Goal: Task Accomplishment & Management: Complete application form

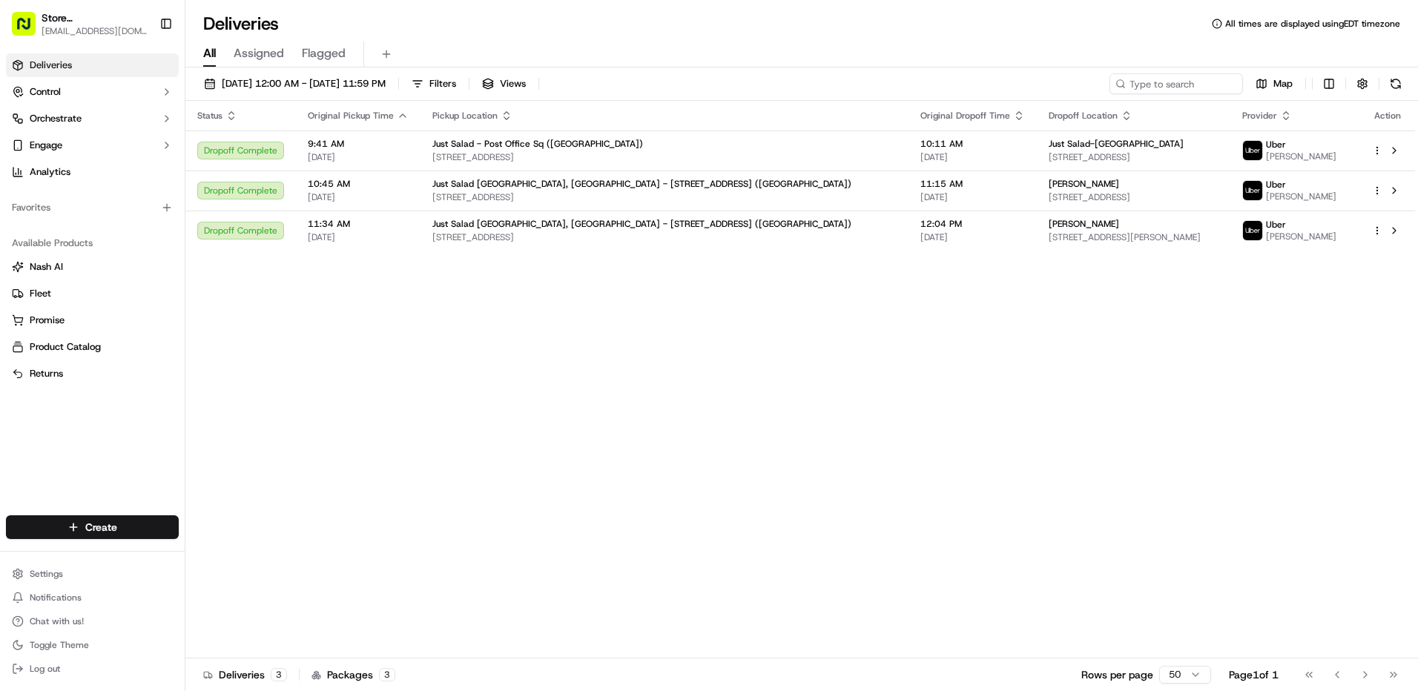
click at [114, 484] on div "Deliveries Control Orchestrate Engage Analytics Favorites Available Products [P…" at bounding box center [92, 275] width 185 height 456
click at [121, 520] on html "Store [STREET_ADDRESS] ([GEOGRAPHIC_DATA]) (Just Salad) [EMAIL_ADDRESS][DOMAIN_…" at bounding box center [709, 345] width 1418 height 691
click at [211, 550] on link "Delivery" at bounding box center [267, 555] width 165 height 27
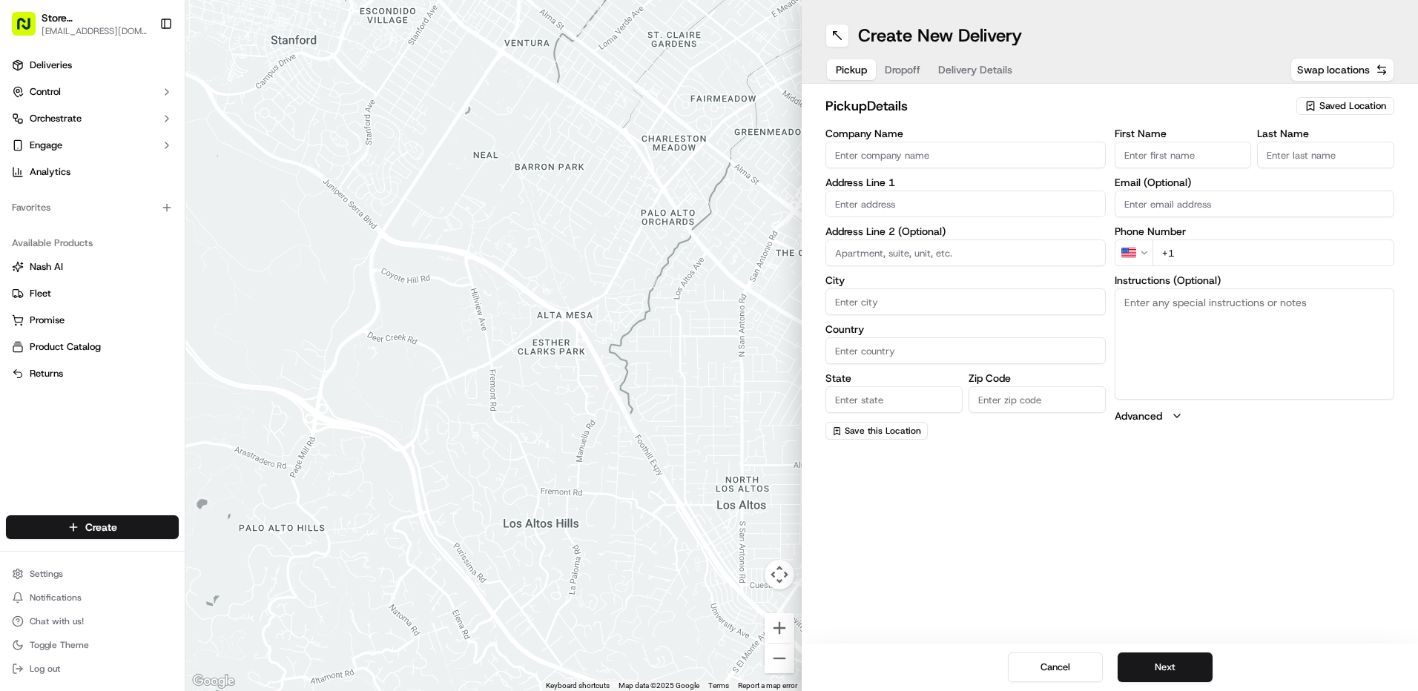
click at [874, 156] on input "Company Name" at bounding box center [966, 155] width 280 height 27
type input "Just Salad - Post Office Sq ([GEOGRAPHIC_DATA])"
type input "[STREET_ADDRESS]"
type input "[GEOGRAPHIC_DATA]"
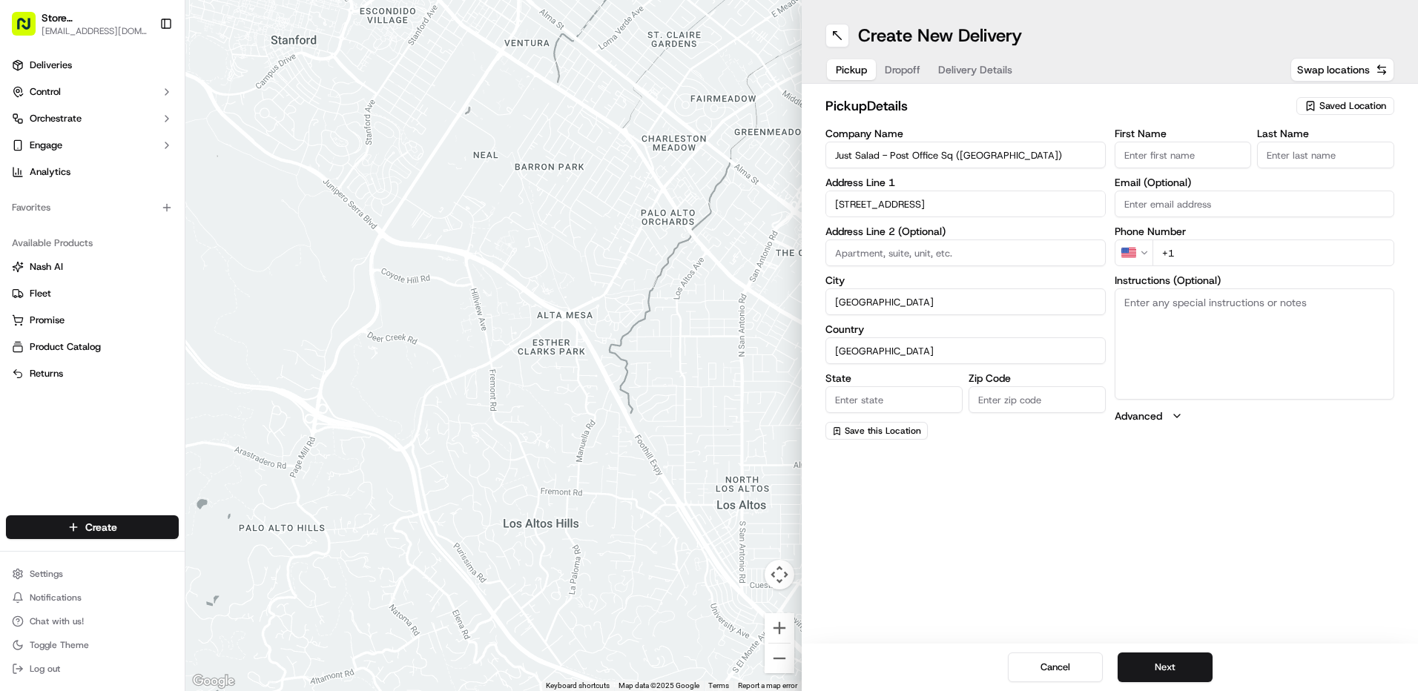
type input "MA"
type input "02110"
type input "ABBY"
type input "B"
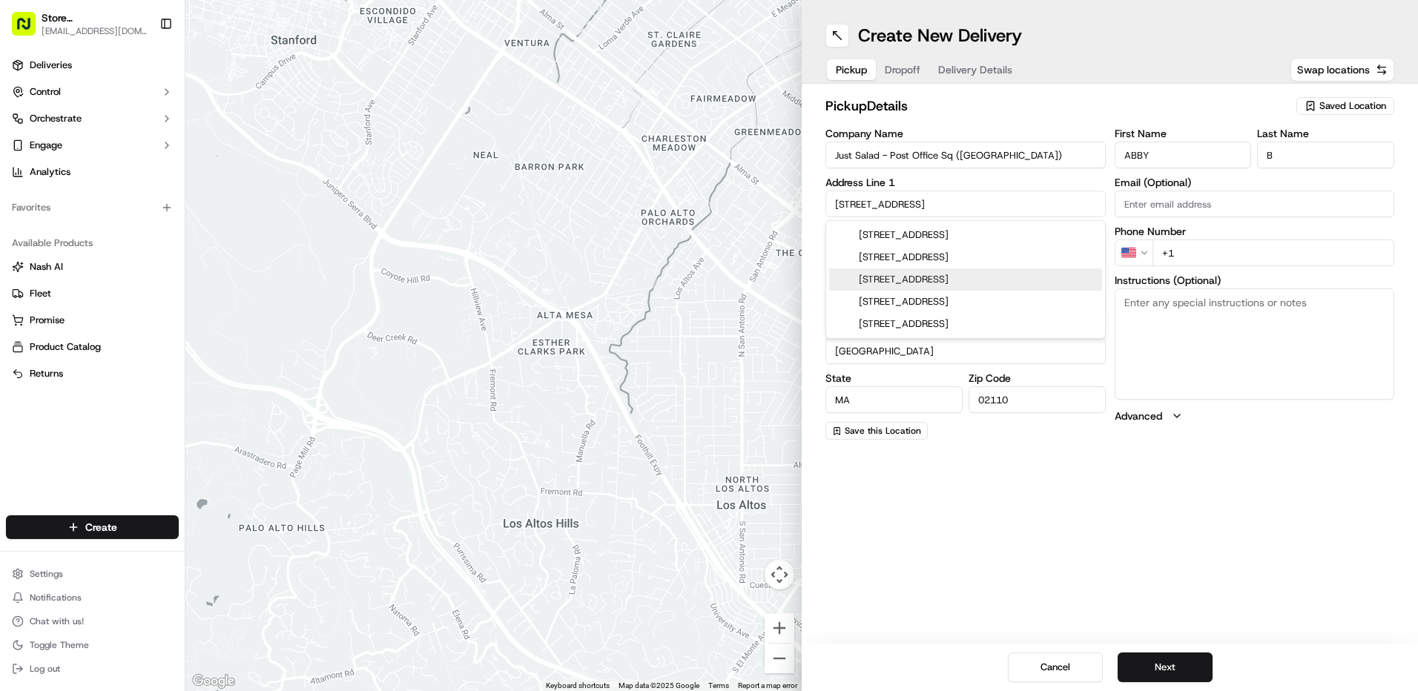
click at [951, 280] on div "[STREET_ADDRESS]" at bounding box center [965, 280] width 273 height 22
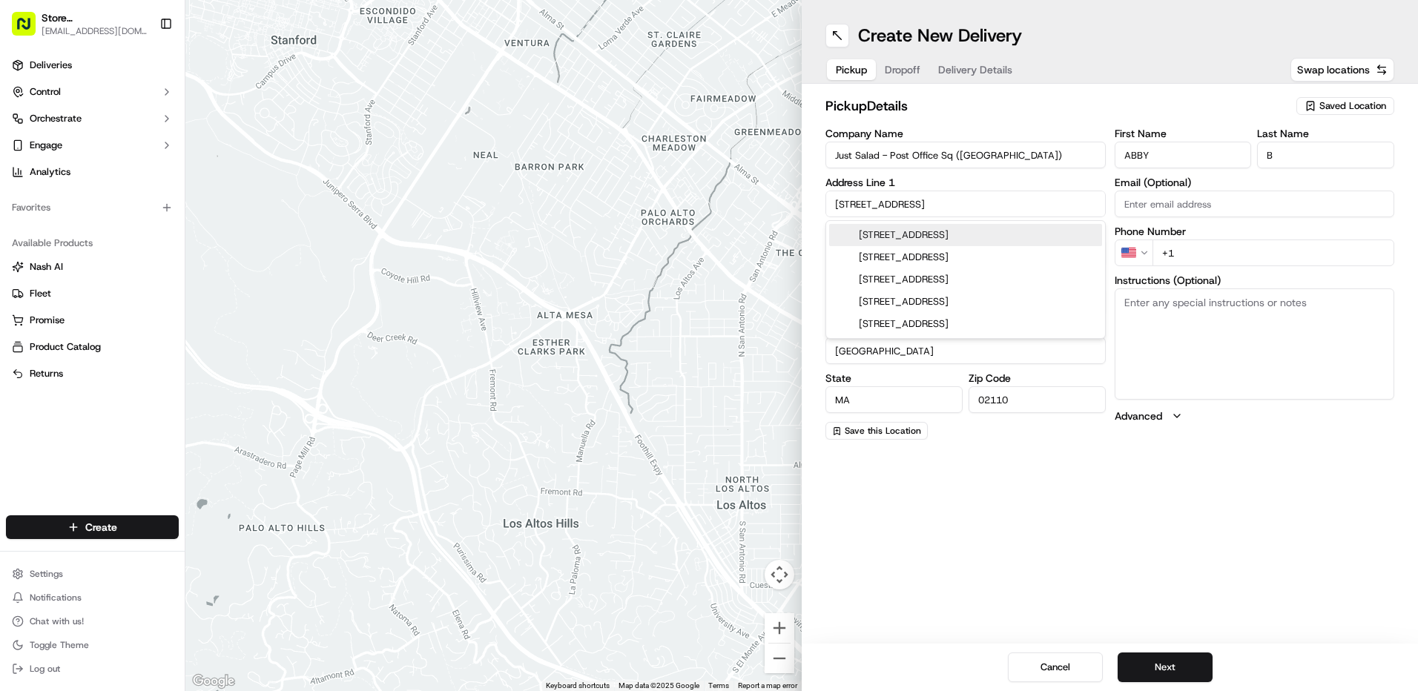
type input "[STREET_ADDRESS]"
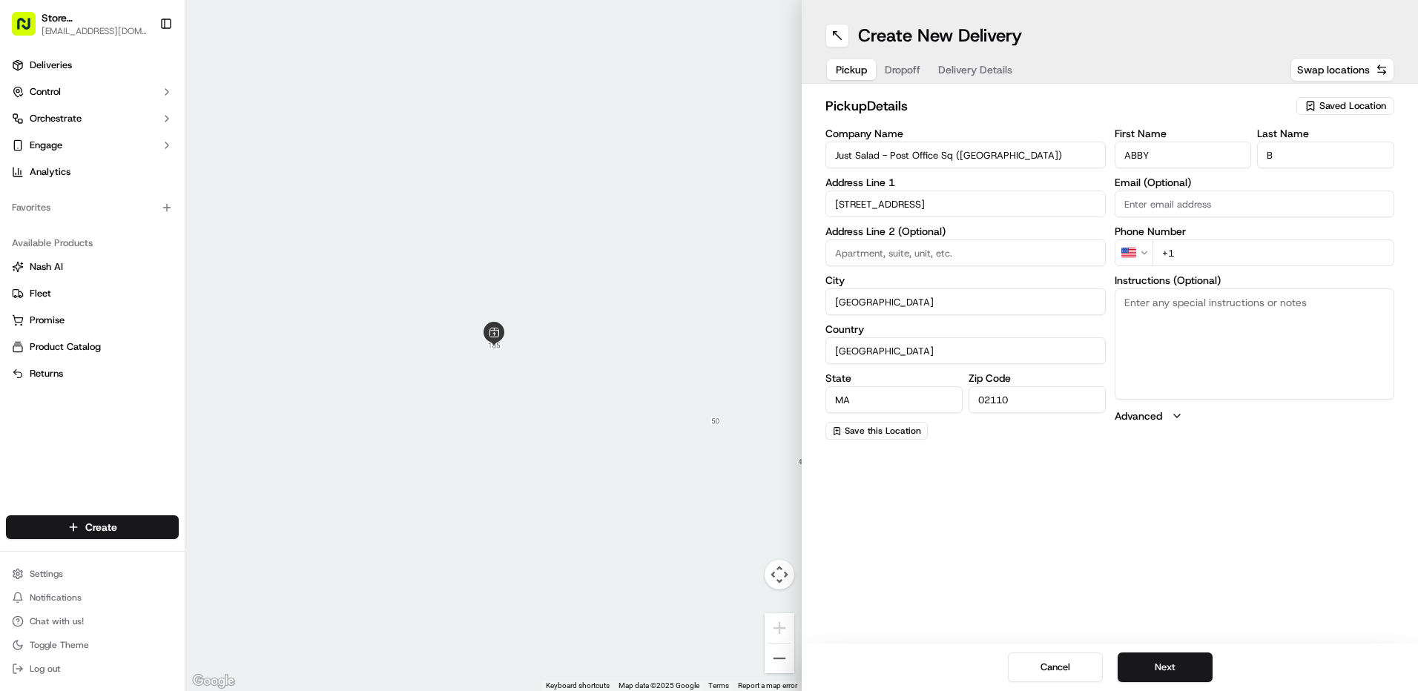
click at [1206, 246] on input "+1" at bounding box center [1274, 253] width 243 height 27
type input "[PHONE_NUMBER]"
click at [1175, 493] on div "Create New Delivery Pickup Dropoff Delivery Details Swap locations pickup Detai…" at bounding box center [1110, 345] width 616 height 691
click at [1175, 658] on button "Next" at bounding box center [1165, 668] width 95 height 30
click at [898, 157] on input "Company Name" at bounding box center [966, 155] width 280 height 27
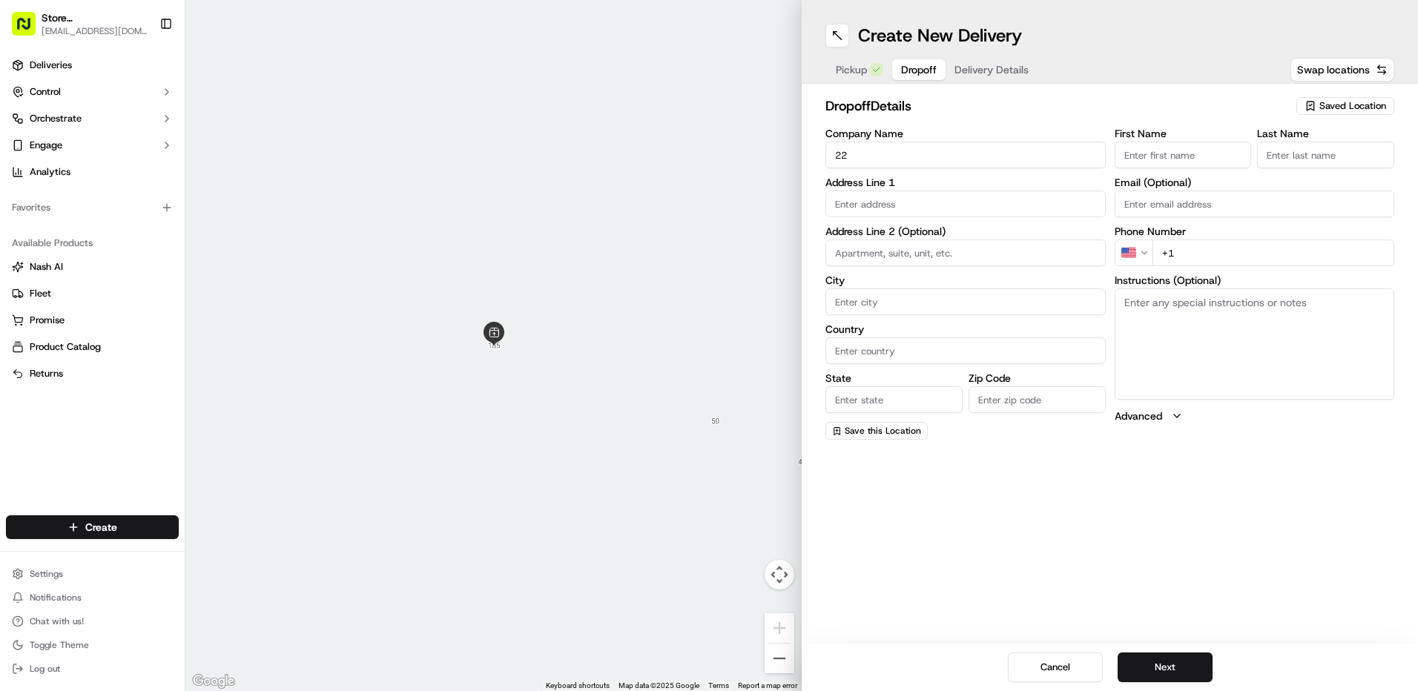
type input "2"
type input "just salad cambridge"
click at [927, 206] on input "text" at bounding box center [966, 204] width 280 height 27
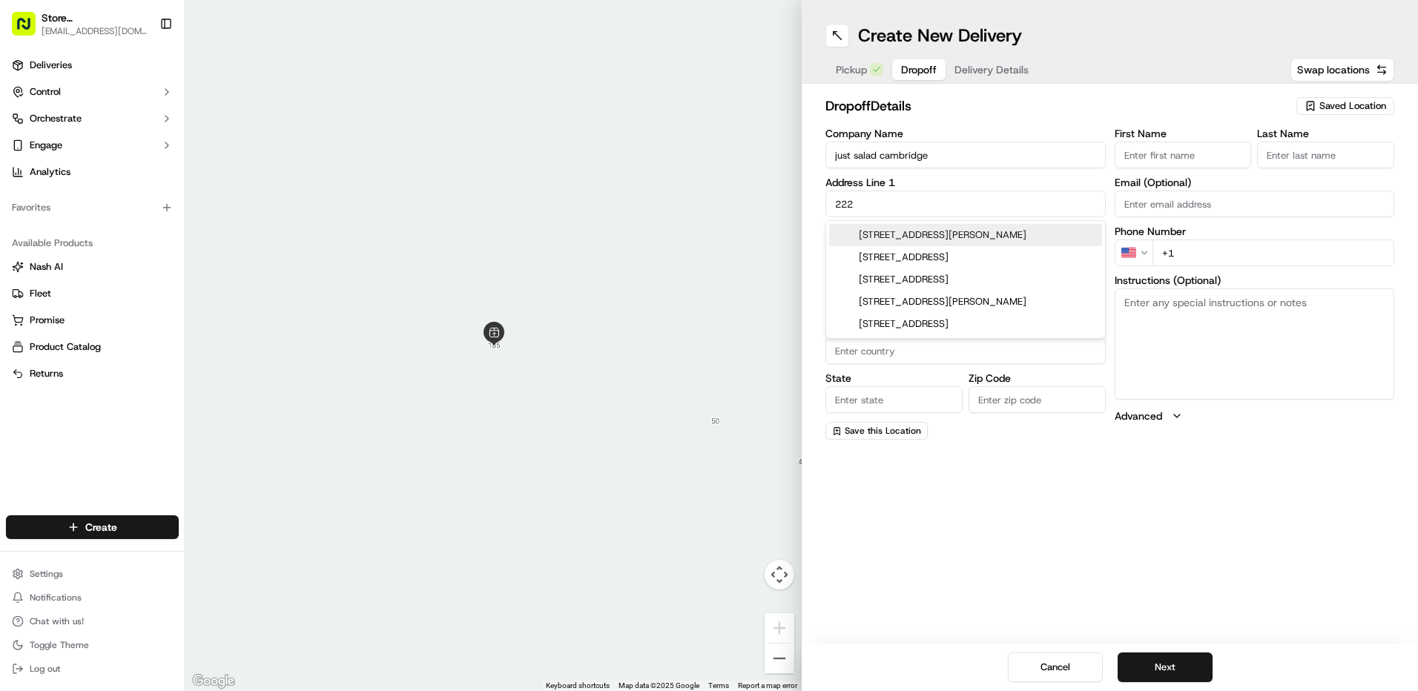
click at [868, 234] on div "[STREET_ADDRESS][PERSON_NAME]" at bounding box center [965, 235] width 273 height 22
type input "[STREET_ADDRESS][PERSON_NAME]"
type input "[GEOGRAPHIC_DATA]"
type input "MA"
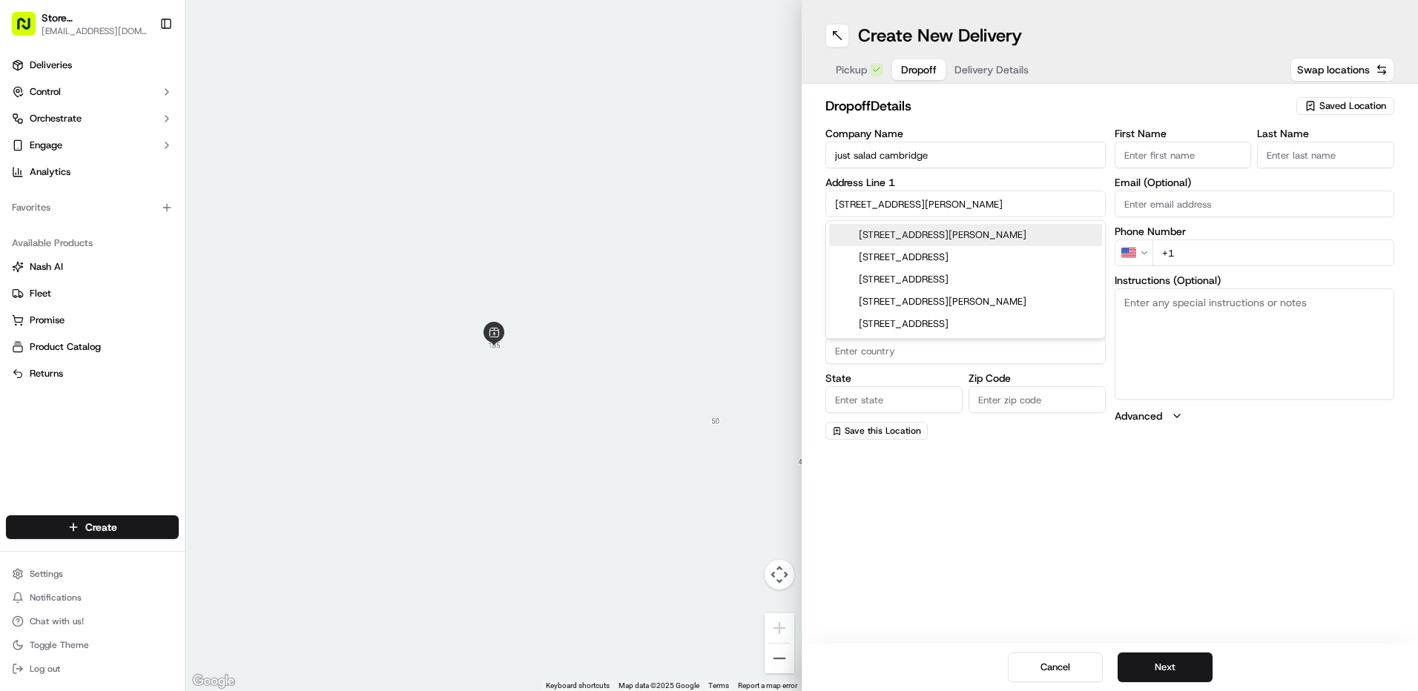
type input "02141"
type input "[STREET_ADDRESS][PERSON_NAME]"
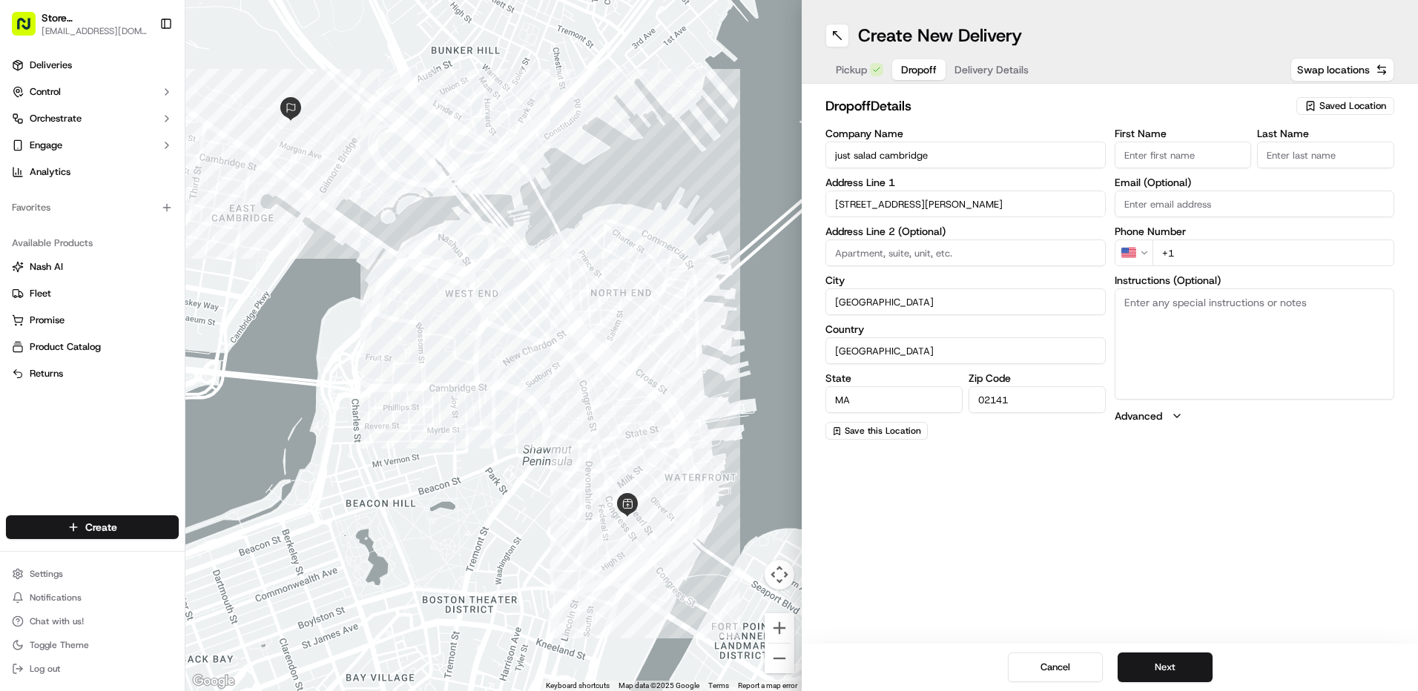
click at [1220, 249] on input "+1" at bounding box center [1274, 253] width 243 height 27
click at [1199, 161] on input "First Name" at bounding box center [1183, 155] width 137 height 27
type input "Sneha"
type input "SUITE 3"
type input "B"
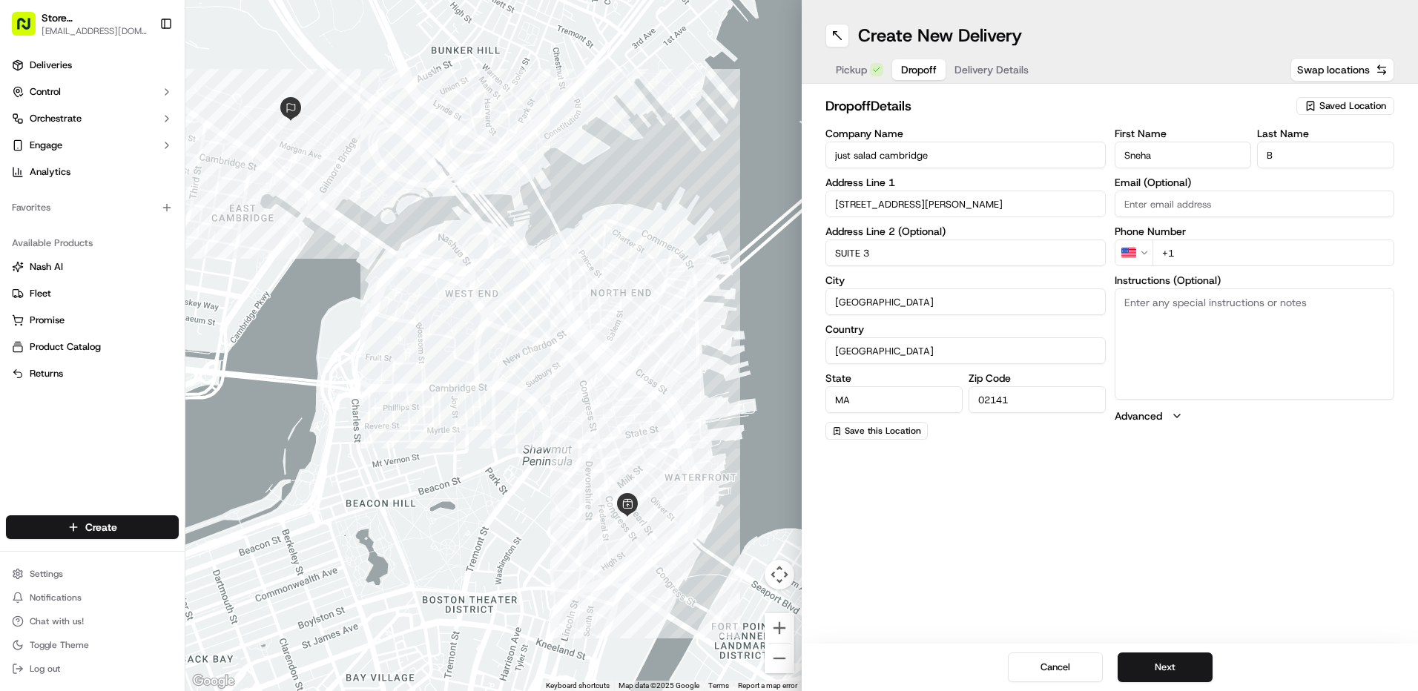
click at [1226, 250] on input "+1" at bounding box center [1274, 253] width 243 height 27
type input "[PHONE_NUMBER]"
click at [1249, 499] on div "Create New Delivery Pickup Dropoff Delivery Details Swap locations dropoff Deta…" at bounding box center [1110, 345] width 616 height 691
click at [1204, 365] on textarea "Instructions (Optional)" at bounding box center [1255, 344] width 280 height 111
type textarea "just salad"
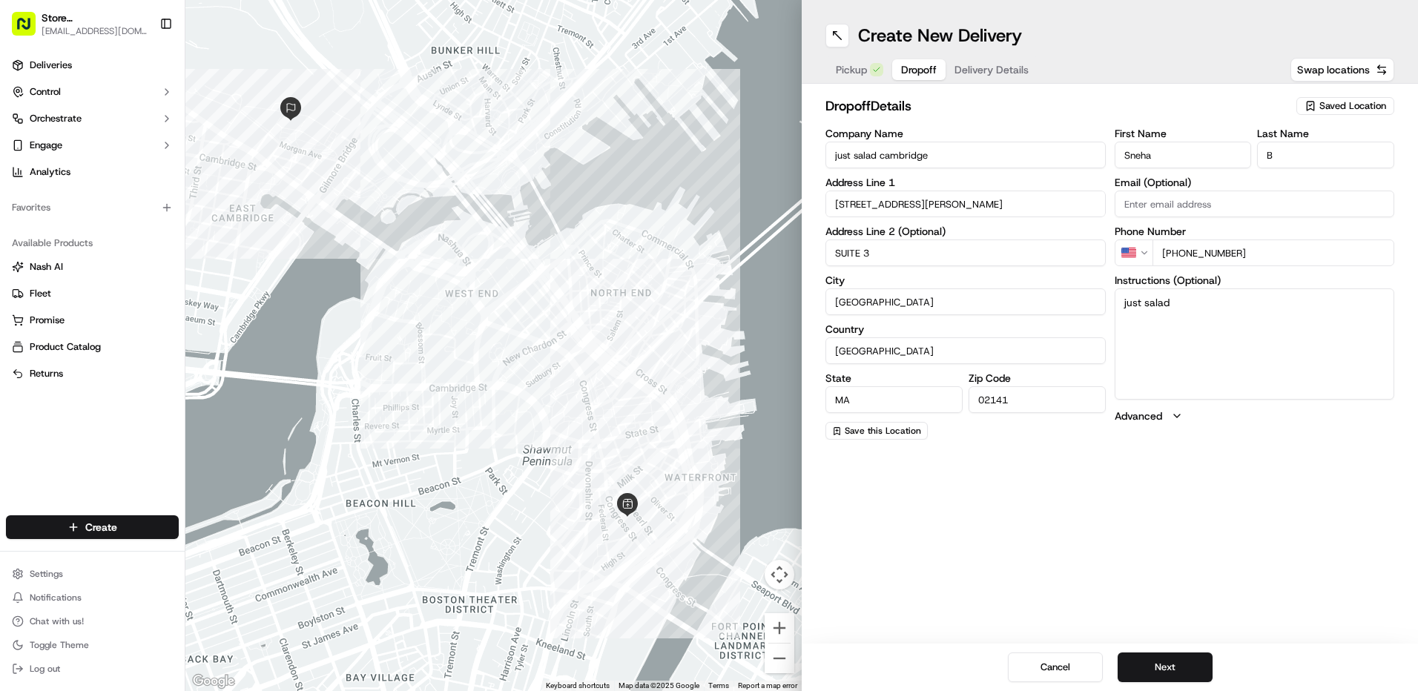
click at [1035, 550] on div "Create New Delivery Pickup Dropoff Delivery Details Swap locations dropoff Deta…" at bounding box center [1110, 345] width 616 height 691
click at [1190, 670] on button "Next" at bounding box center [1165, 668] width 95 height 30
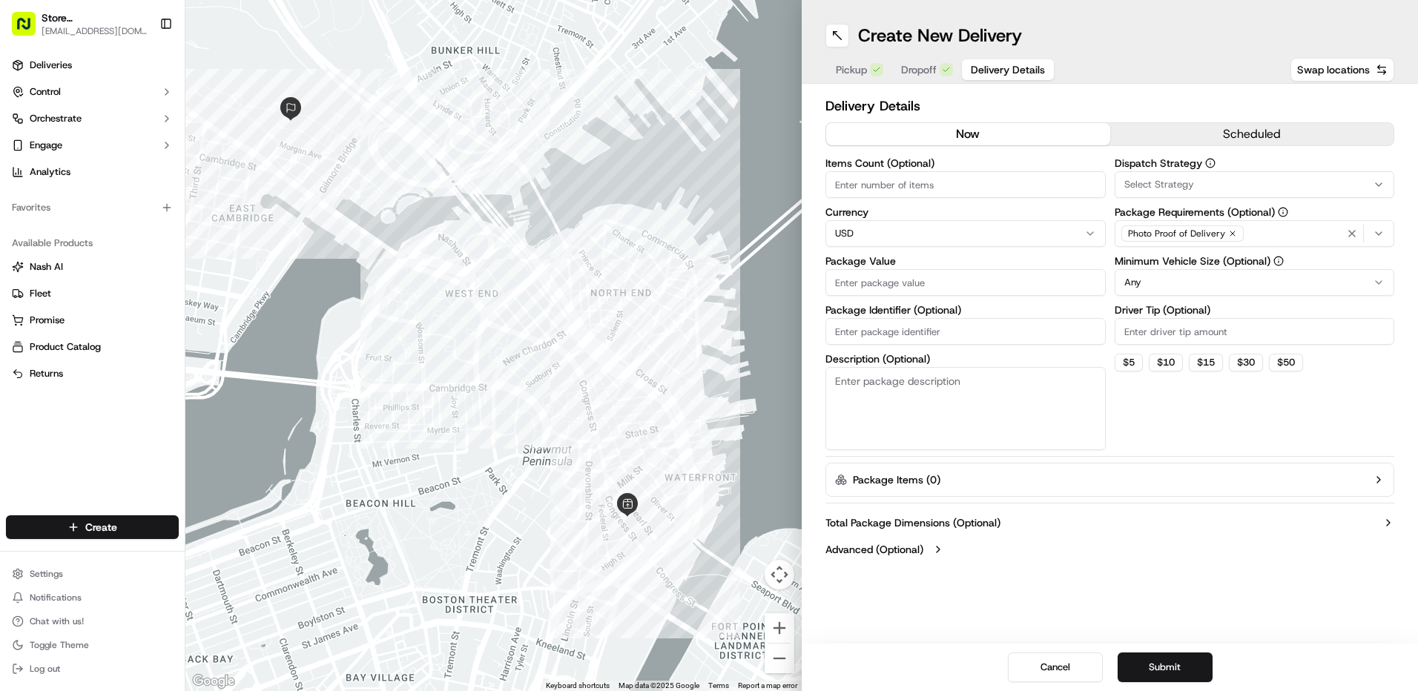
click at [864, 177] on input "Items Count (Optional)" at bounding box center [966, 184] width 280 height 27
type input "2"
click at [875, 288] on input "Package Value" at bounding box center [966, 282] width 280 height 27
type input "50"
click at [1385, 231] on div "button" at bounding box center [1367, 234] width 47 height 18
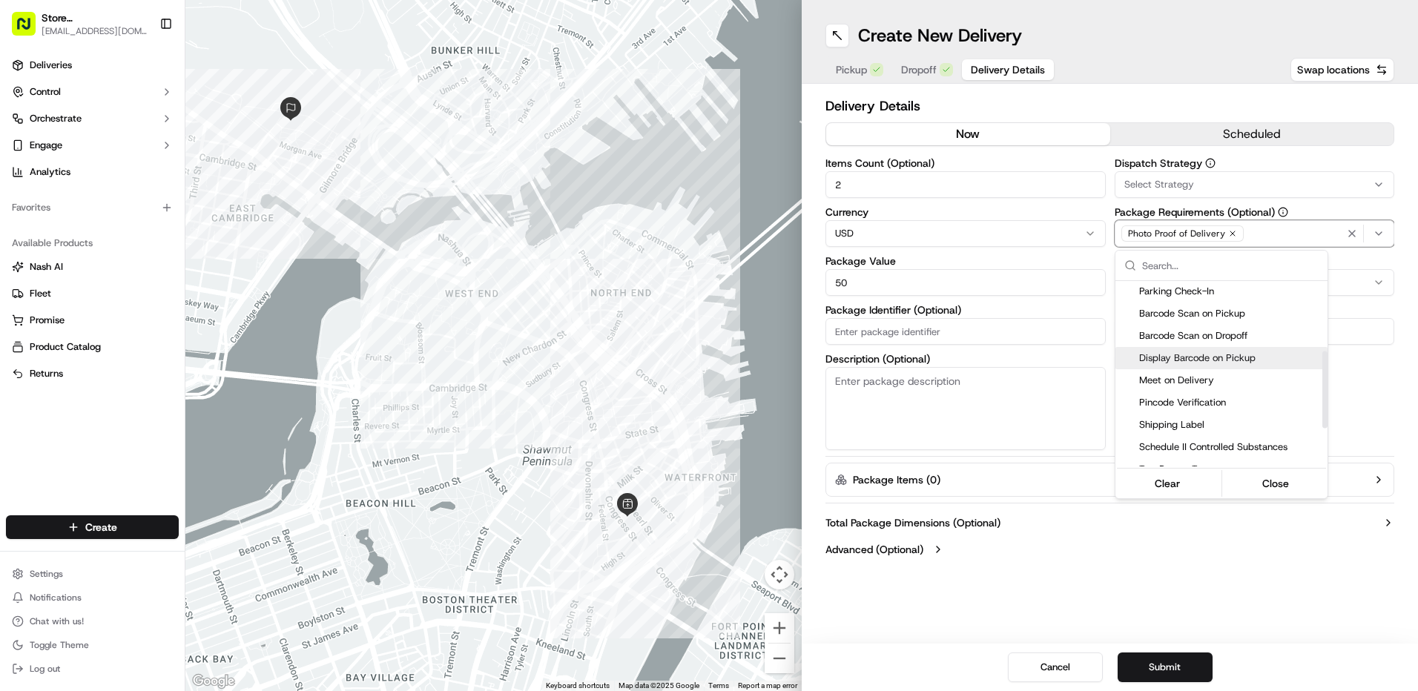
scroll to position [223, 0]
click at [1159, 356] on span "Pincode Verification" at bounding box center [1231, 358] width 183 height 13
click at [1094, 544] on html "Store [STREET_ADDRESS] ([GEOGRAPHIC_DATA]) (Just Salad) [EMAIL_ADDRESS][DOMAIN_…" at bounding box center [709, 345] width 1418 height 691
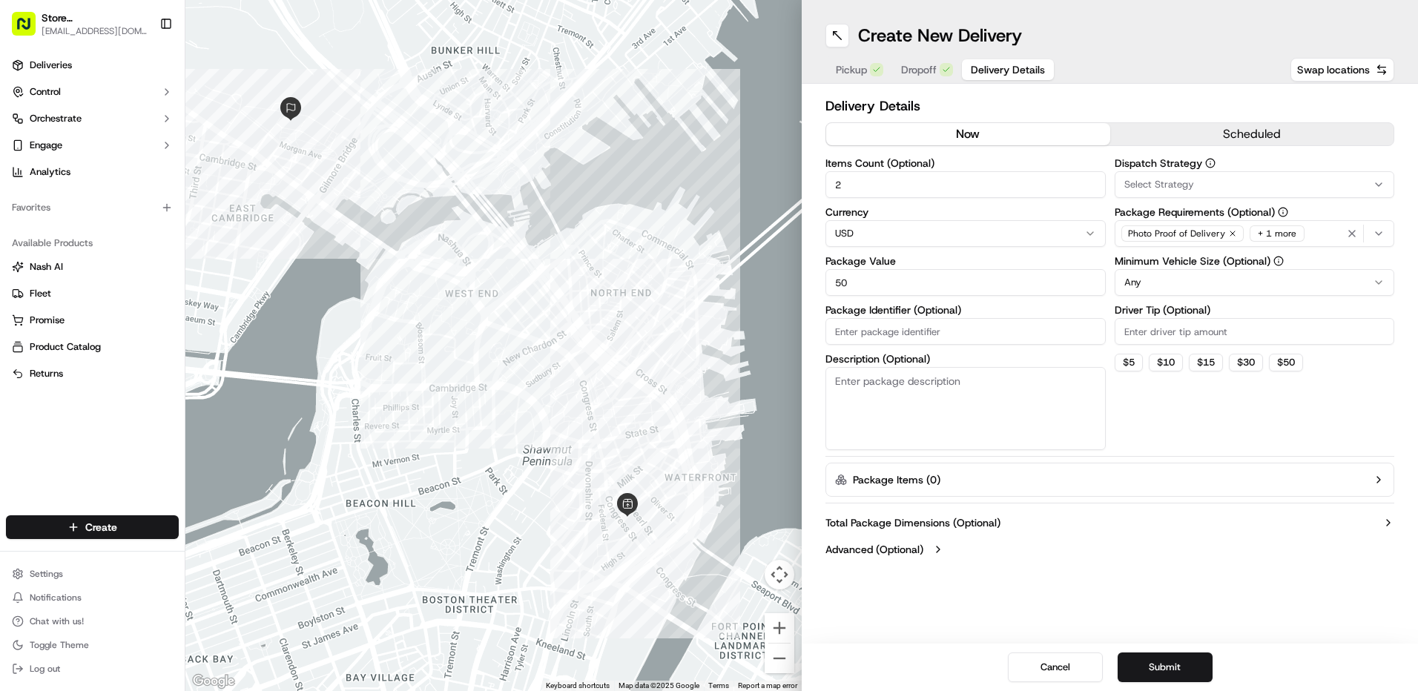
click at [1165, 668] on button "Submit" at bounding box center [1165, 668] width 95 height 30
